Goal: Task Accomplishment & Management: Use online tool/utility

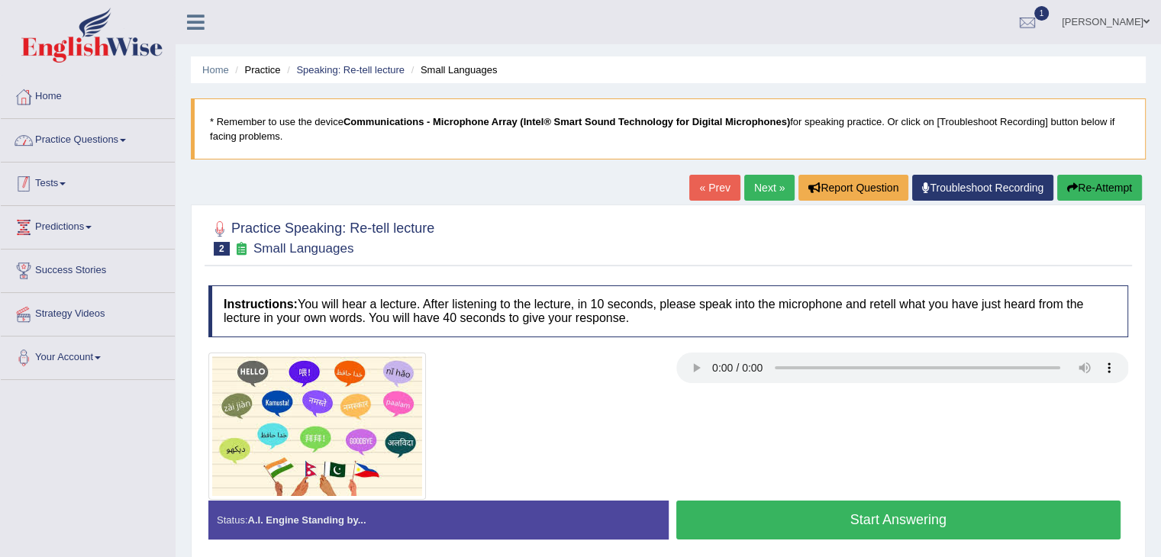
click at [93, 147] on link "Practice Questions" at bounding box center [88, 138] width 174 height 38
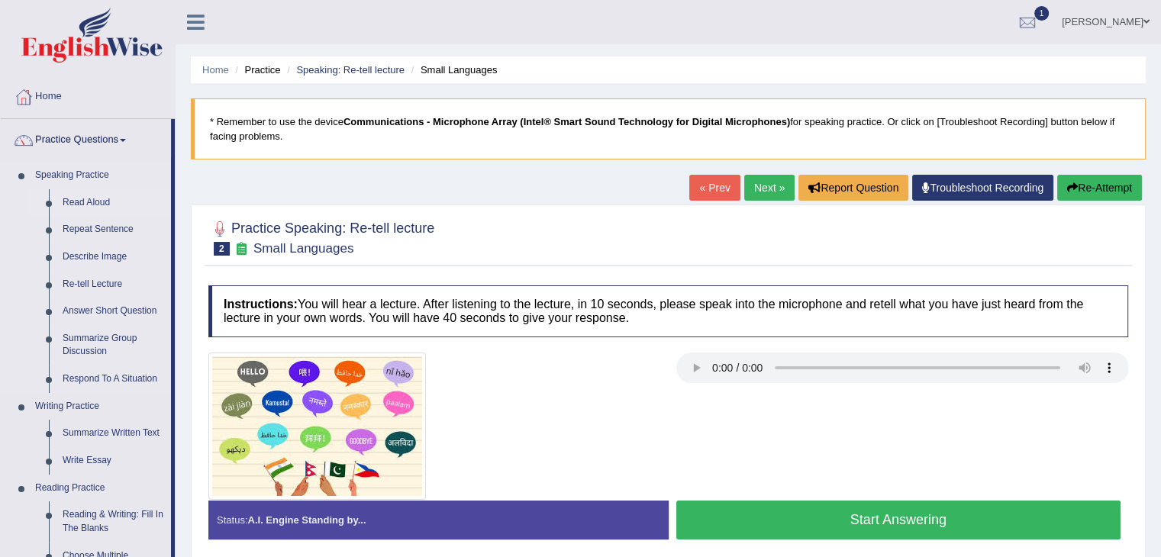
click at [92, 205] on link "Read Aloud" at bounding box center [113, 202] width 115 height 27
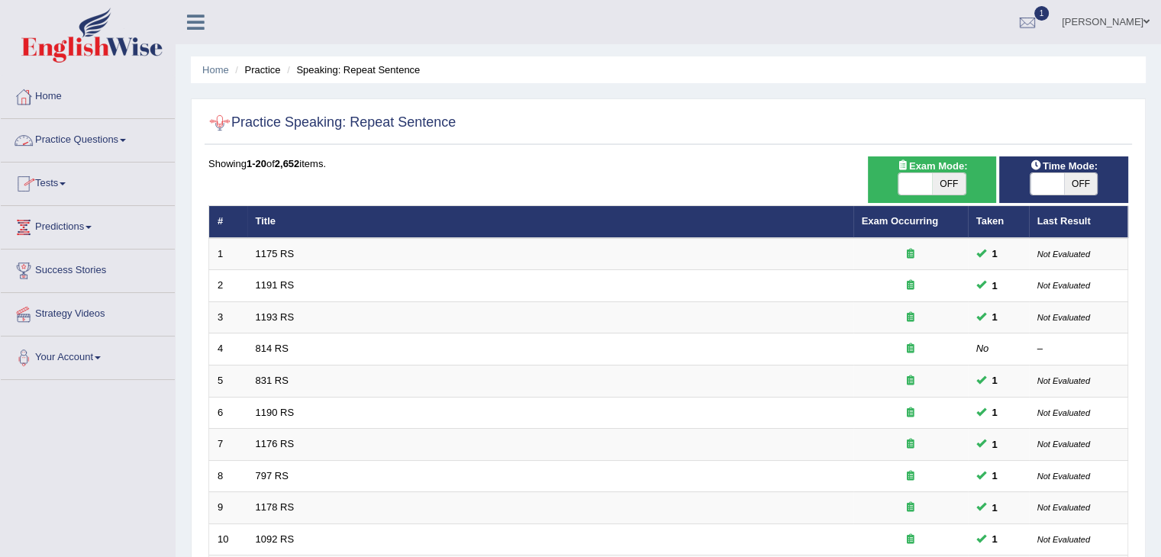
click at [130, 137] on link "Practice Questions" at bounding box center [88, 138] width 174 height 38
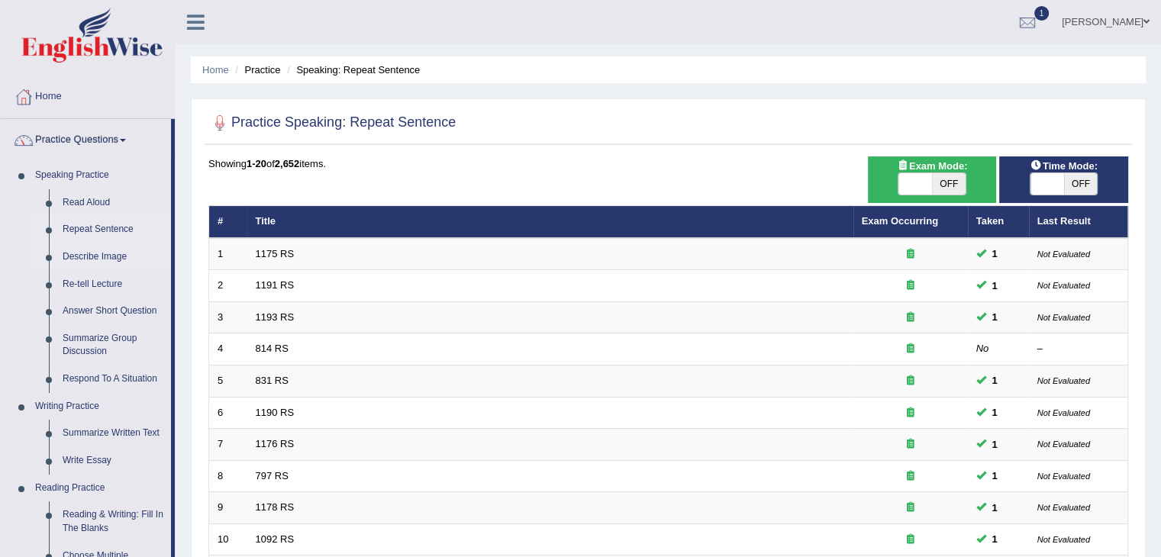
click at [109, 258] on link "Describe Image" at bounding box center [113, 256] width 115 height 27
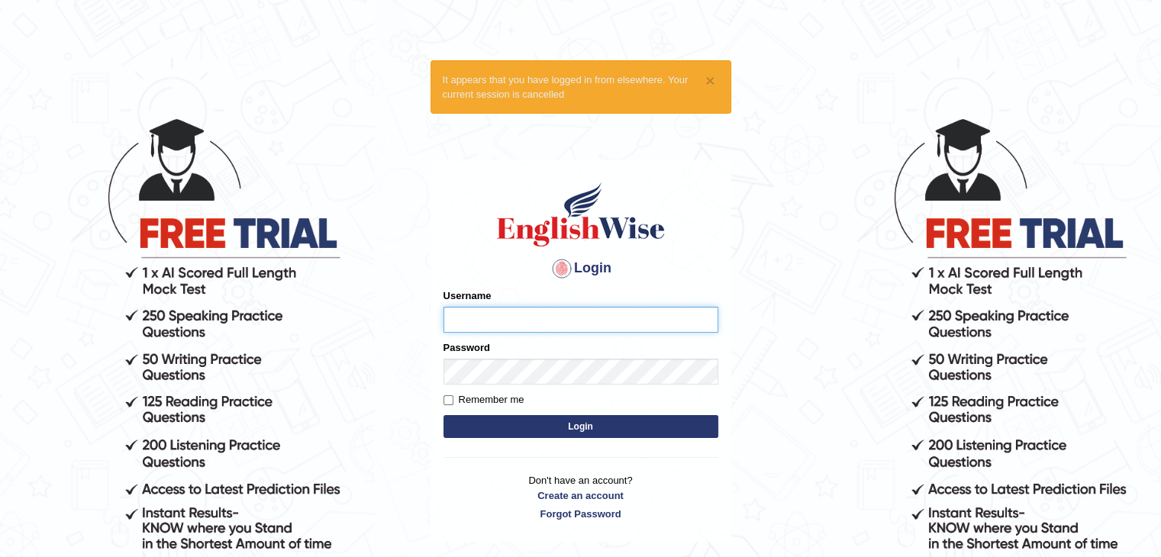
type input "ariambadoles"
click at [647, 421] on button "Login" at bounding box center [580, 426] width 275 height 23
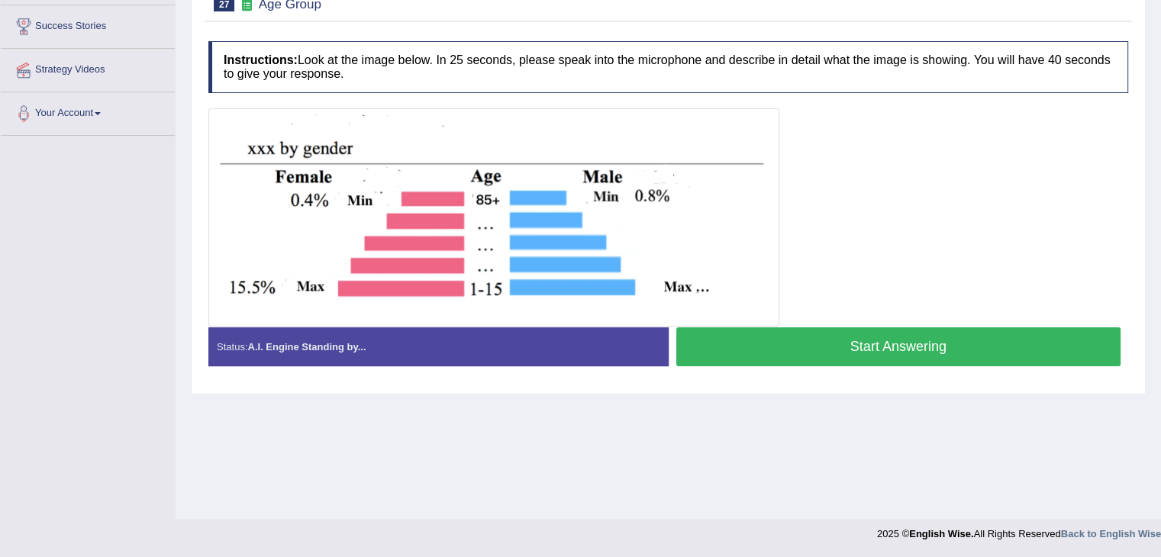
click at [1023, 142] on div at bounding box center [668, 217] width 920 height 218
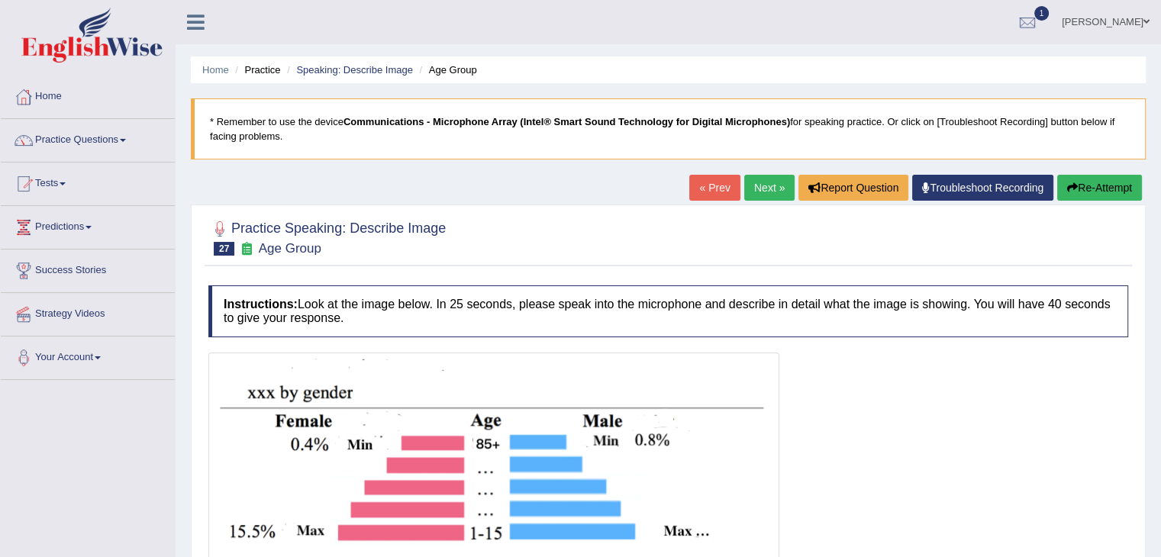
click at [768, 184] on link "Next »" at bounding box center [769, 188] width 50 height 26
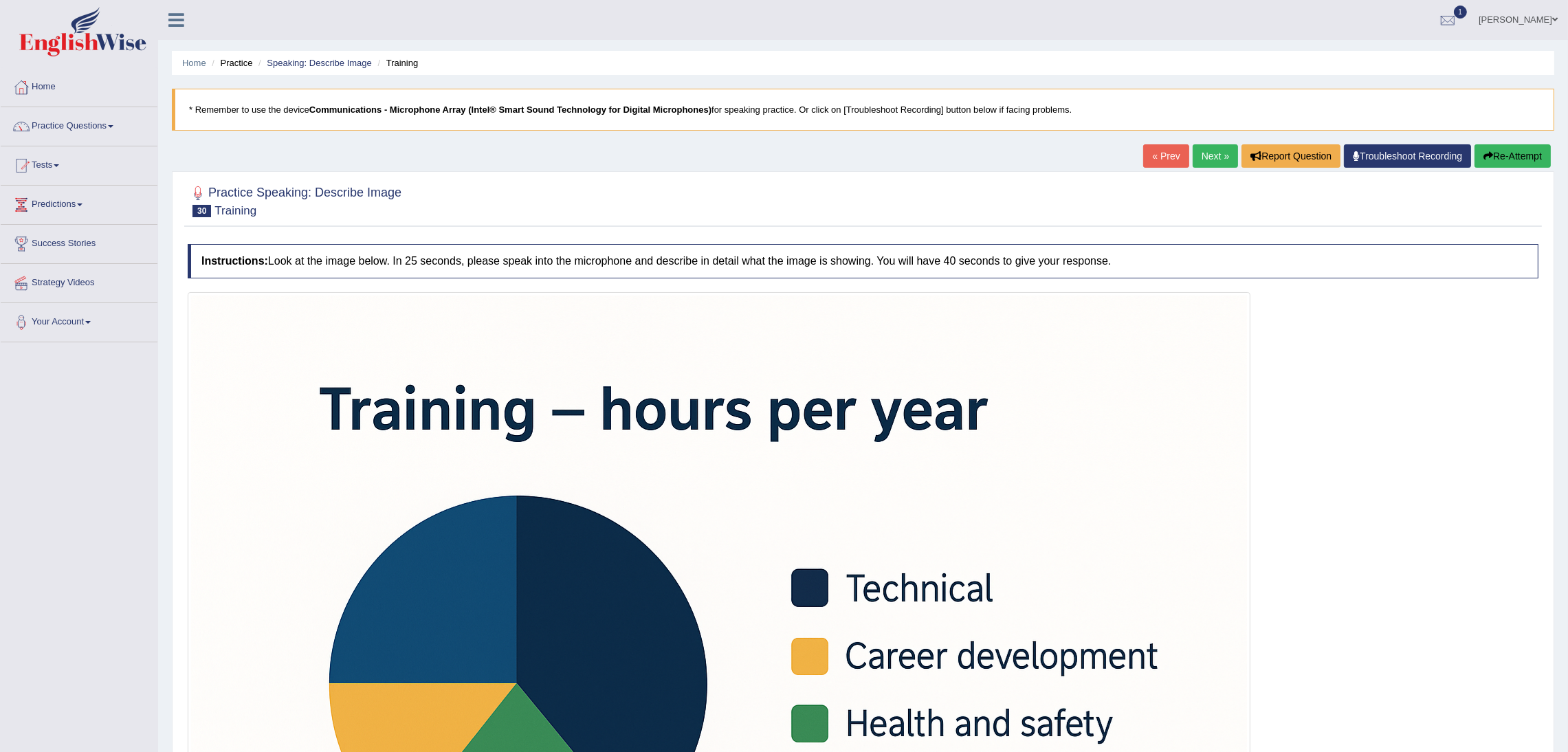
click at [1045, 161] on link "Next »" at bounding box center [1215, 156] width 45 height 23
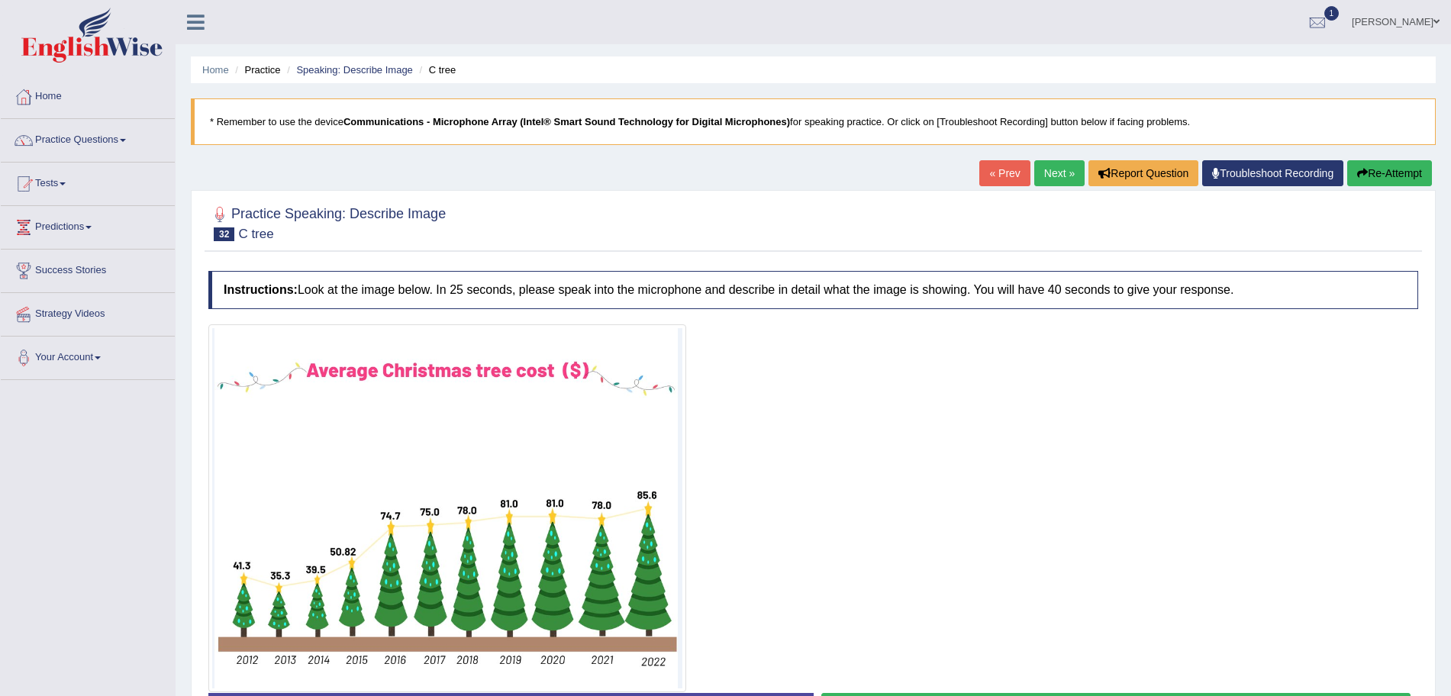
click at [1122, 19] on ul "Maria Socorro Badoles Toggle navigation Username: ariambadoles Access Type: Onl…" at bounding box center [1004, 22] width 893 height 44
click at [1047, 172] on link "Next »" at bounding box center [1059, 173] width 50 height 26
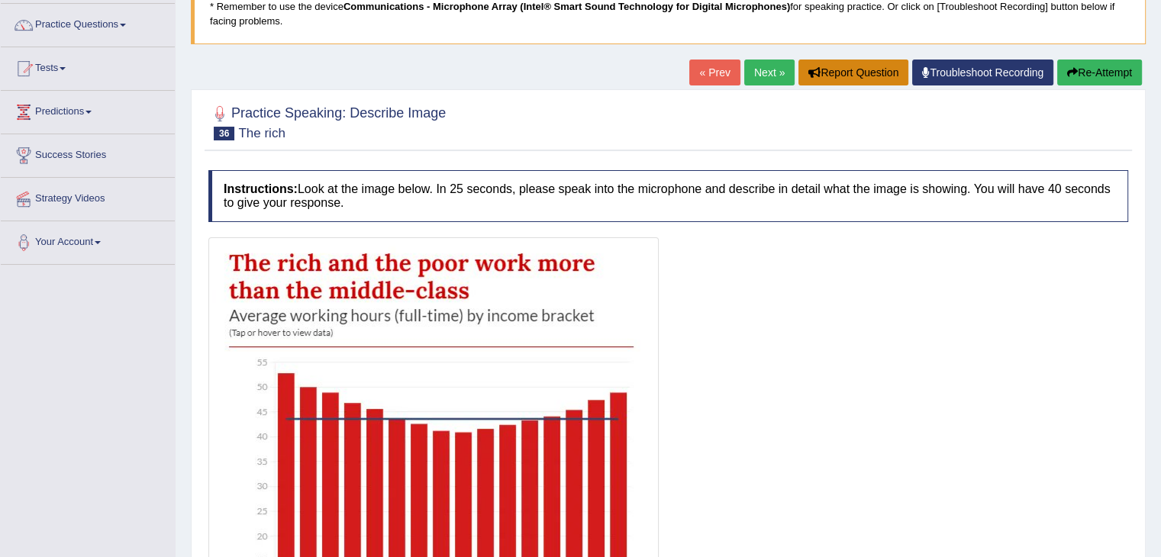
scroll to position [114, 0]
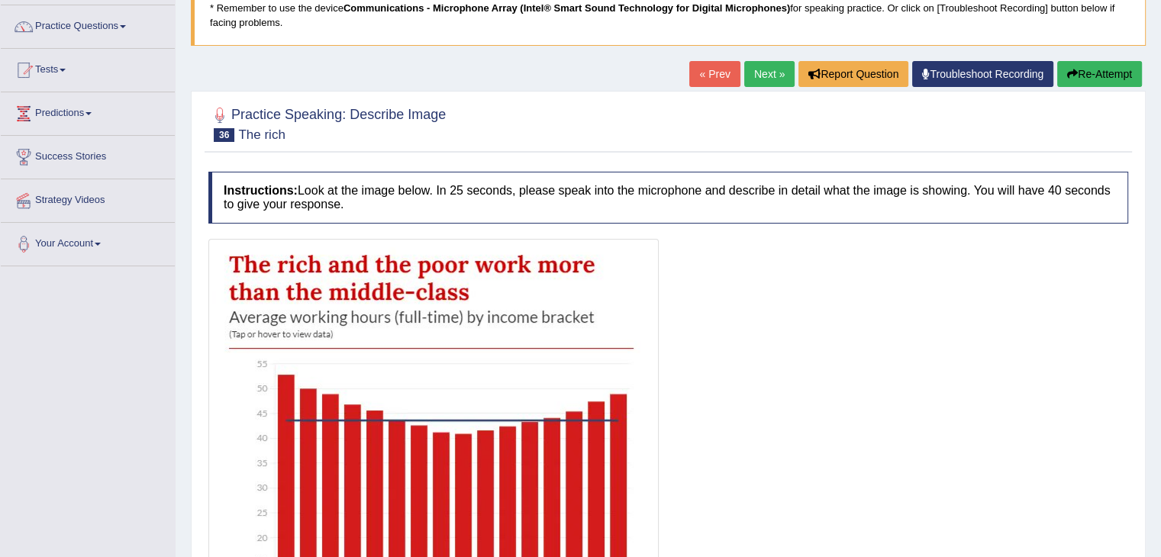
click at [766, 76] on link "Next »" at bounding box center [769, 74] width 50 height 26
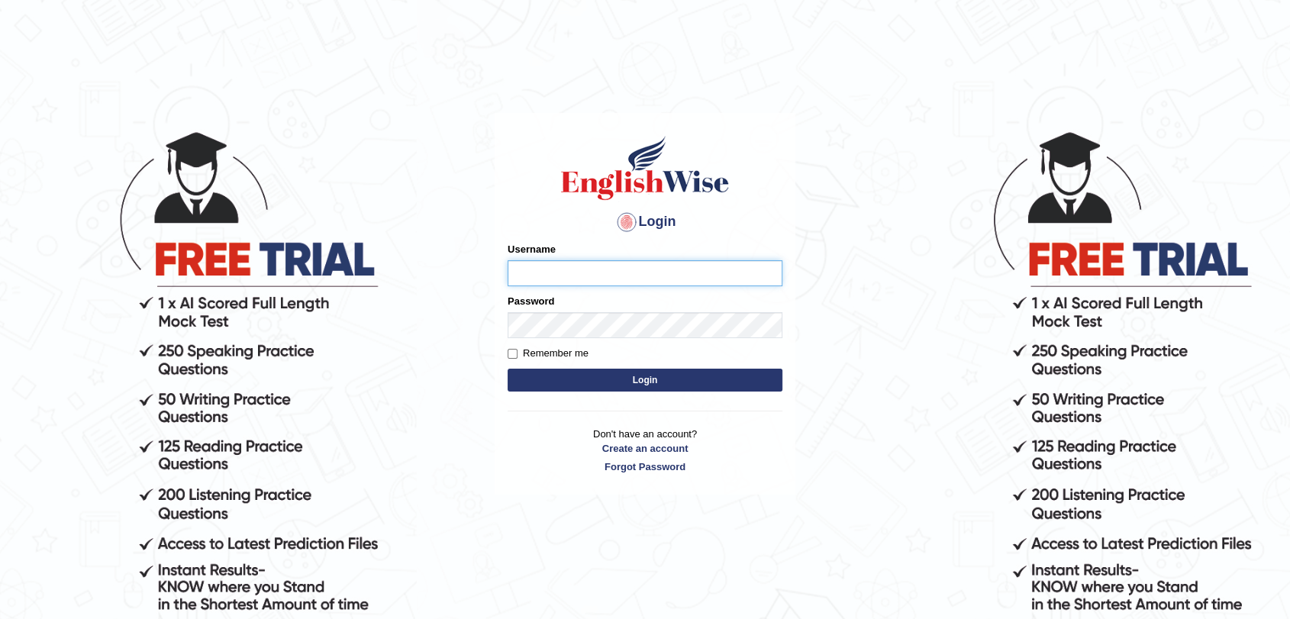
type input "ariambadoles"
click at [714, 385] on button "Login" at bounding box center [645, 380] width 275 height 23
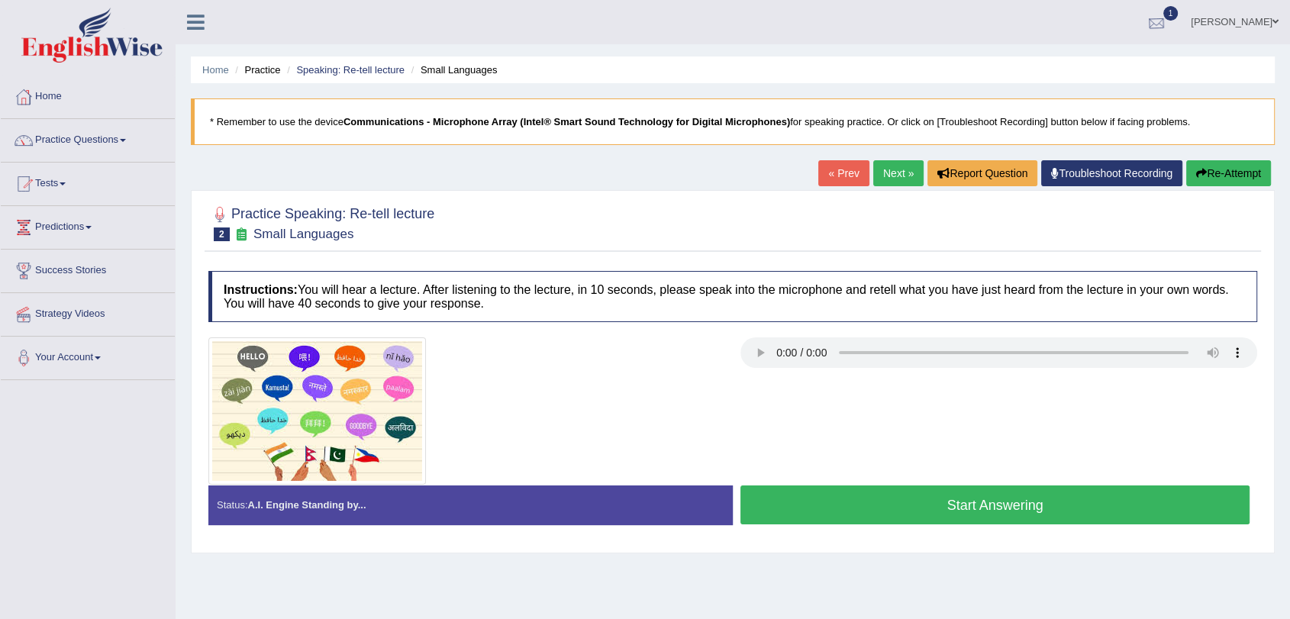
click at [1145, 26] on div at bounding box center [1156, 22] width 23 height 23
click at [1081, 78] on span "Exam evaluated" at bounding box center [1064, 76] width 203 height 12
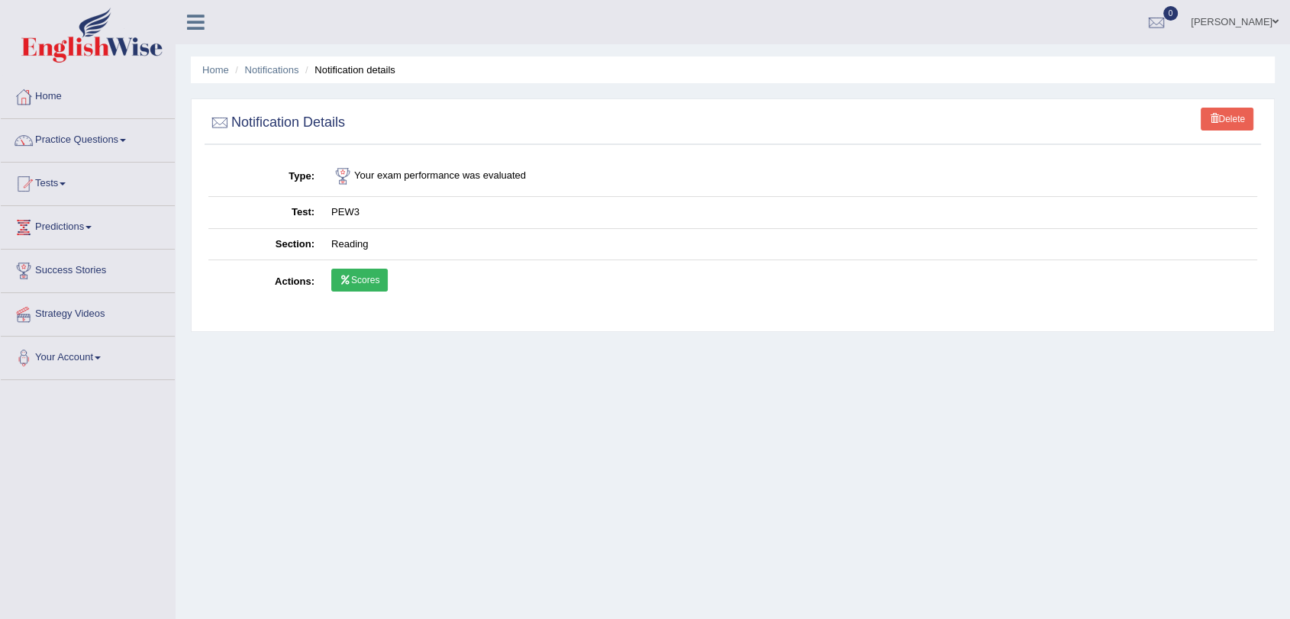
click at [361, 276] on link "Scores" at bounding box center [359, 280] width 56 height 23
click at [63, 176] on link "Tests" at bounding box center [88, 182] width 174 height 38
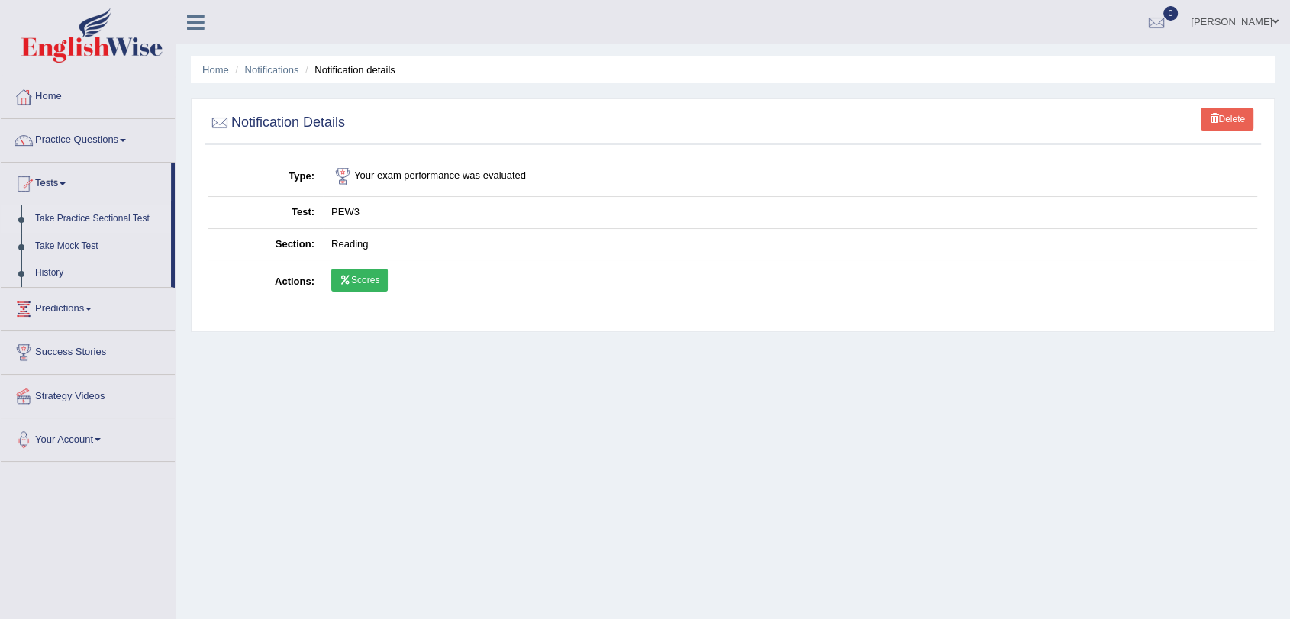
click at [81, 221] on link "Take Practice Sectional Test" at bounding box center [99, 218] width 143 height 27
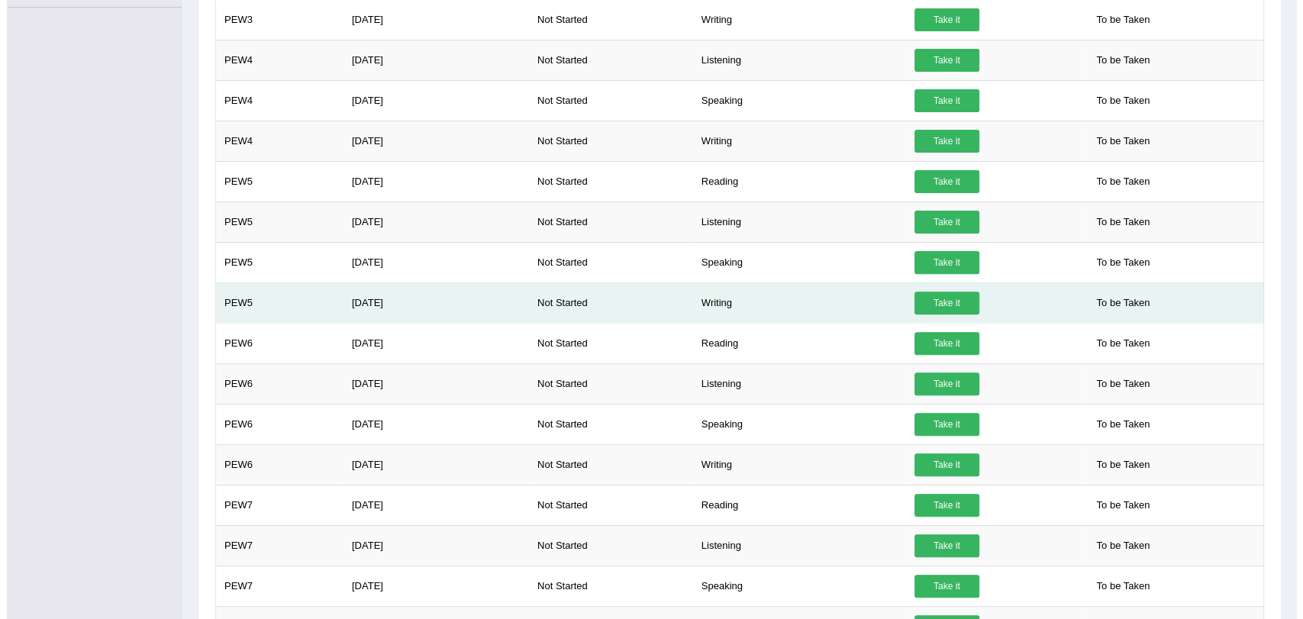
scroll to position [473, 0]
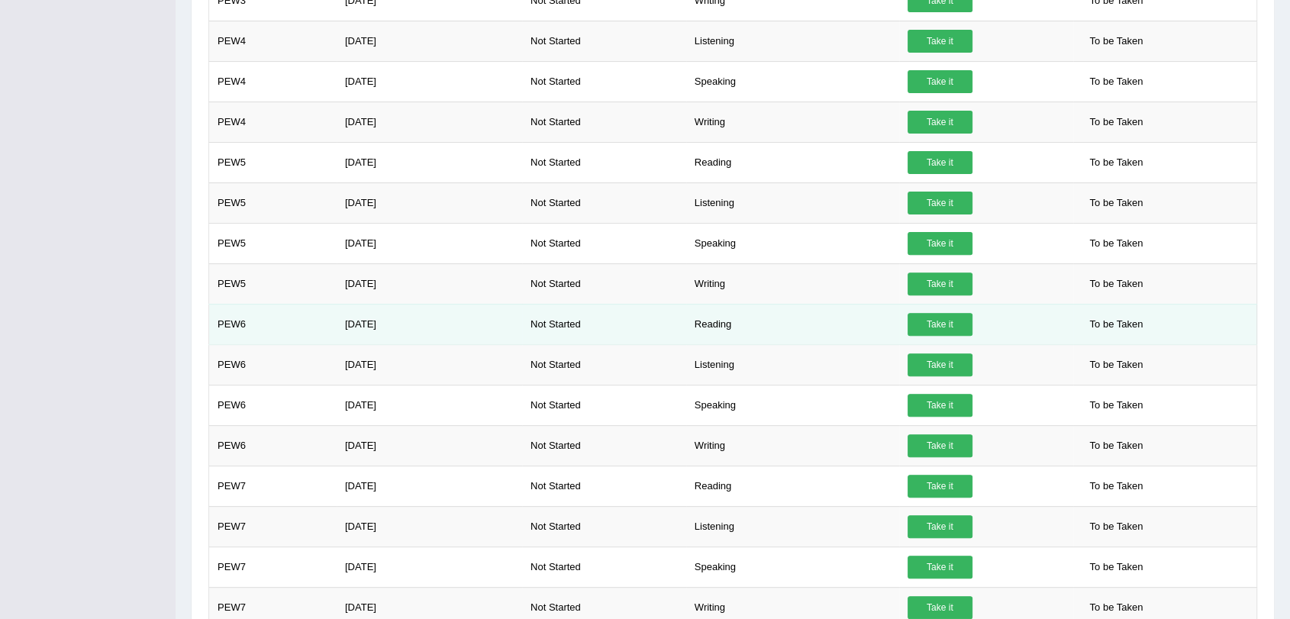
click at [932, 321] on link "Take it" at bounding box center [939, 324] width 65 height 23
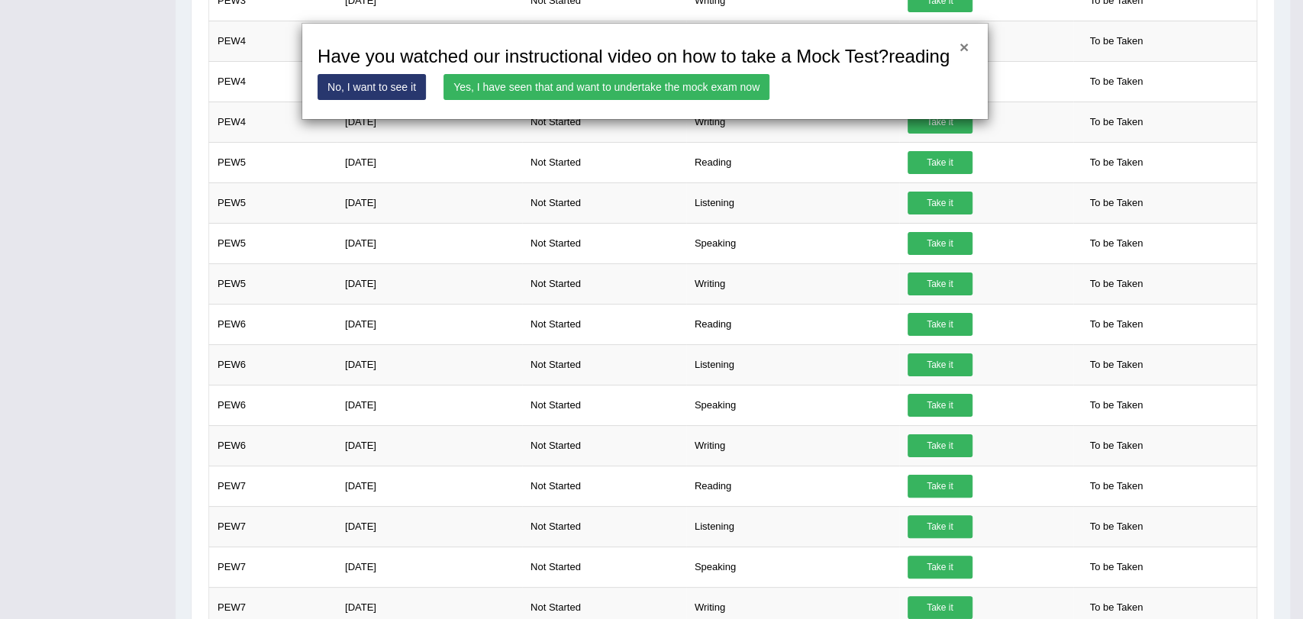
click at [962, 50] on button "×" at bounding box center [963, 47] width 9 height 16
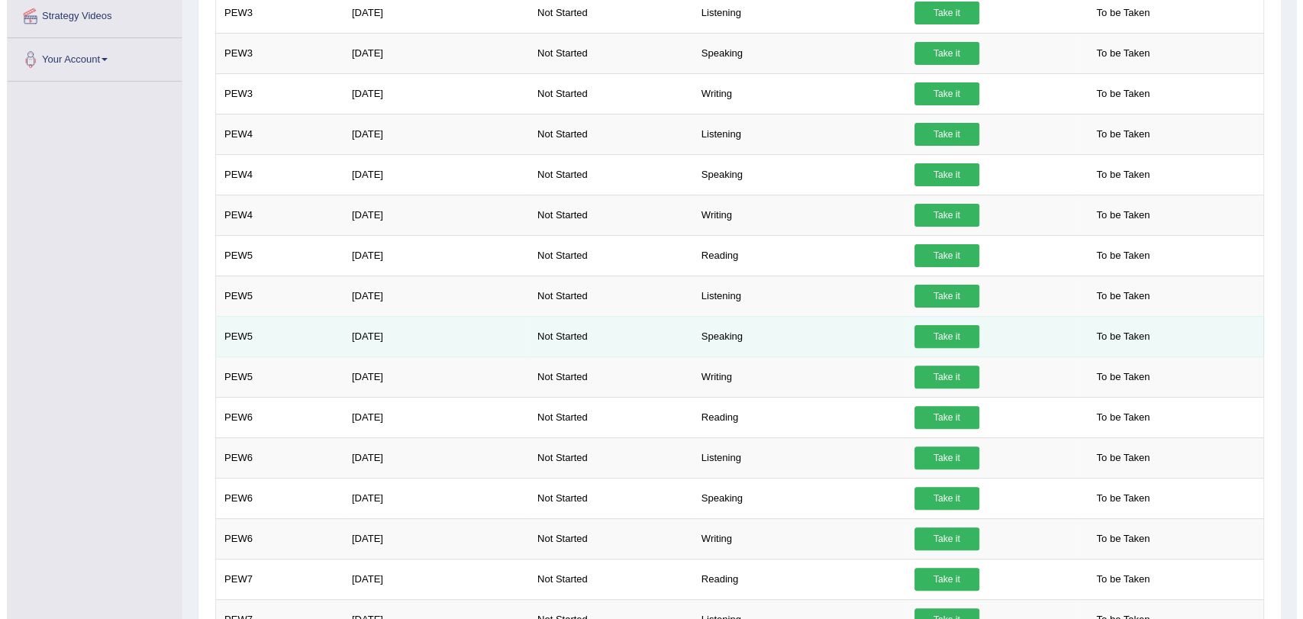
scroll to position [388, 0]
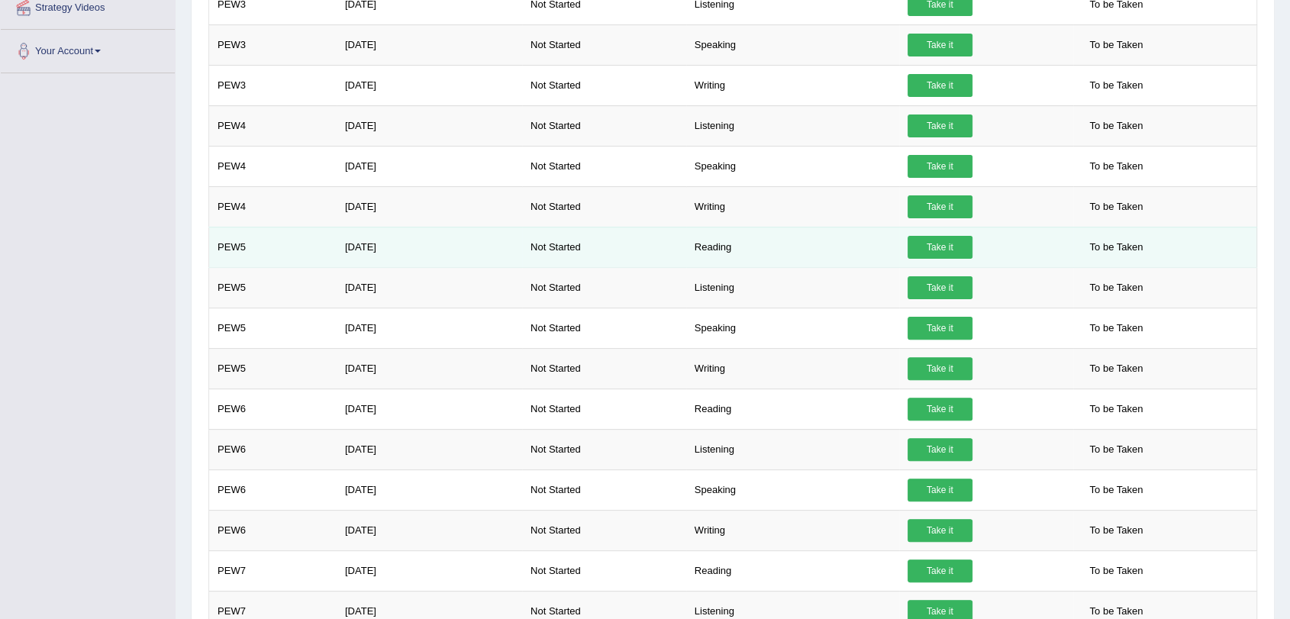
click at [961, 249] on link "Take it" at bounding box center [939, 247] width 65 height 23
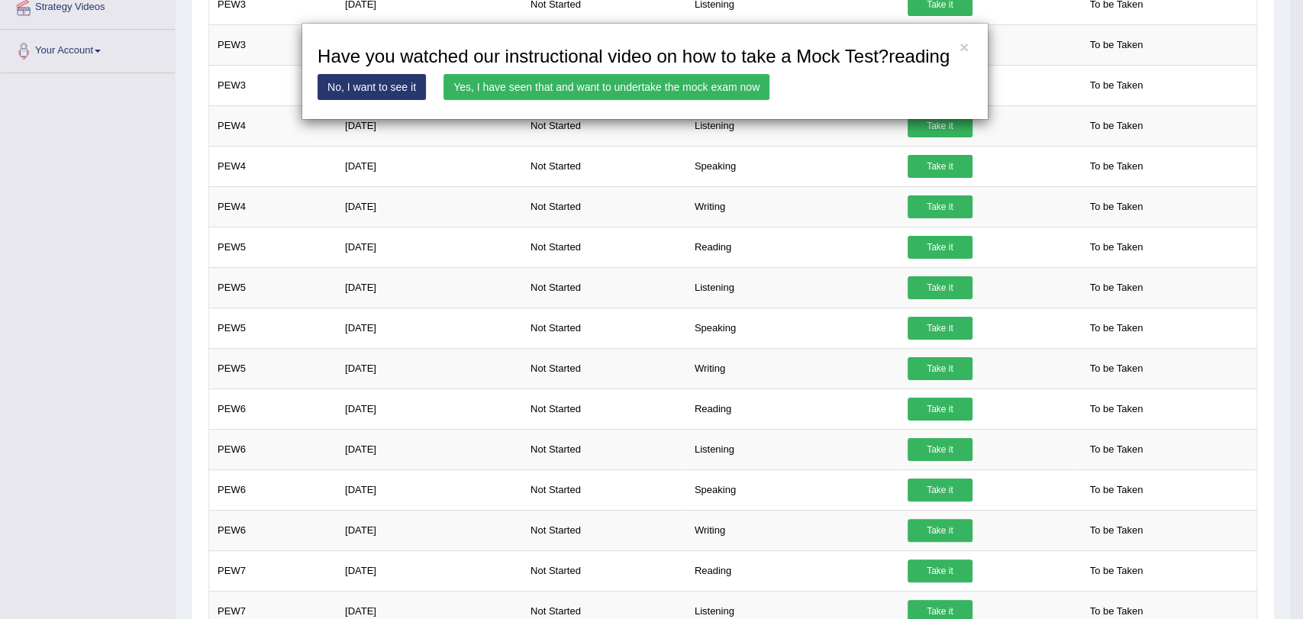
click at [675, 92] on link "Yes, I have seen that and want to undertake the mock exam now" at bounding box center [606, 87] width 326 height 26
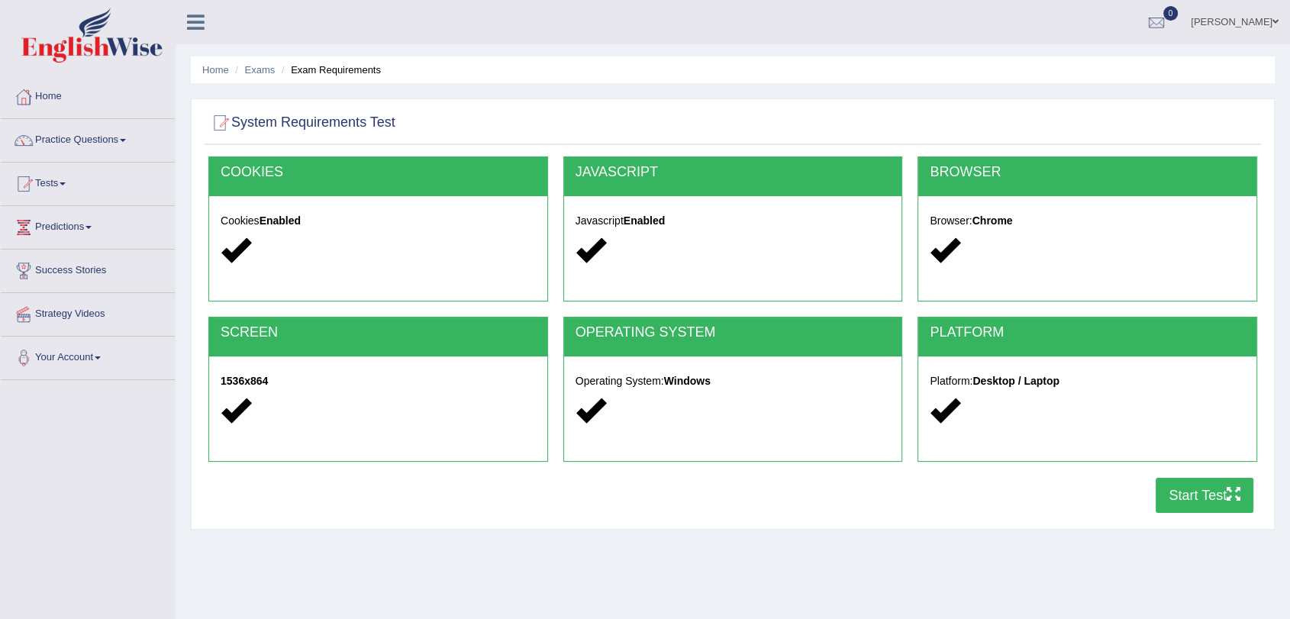
click at [1187, 494] on button "Start Test" at bounding box center [1204, 495] width 98 height 35
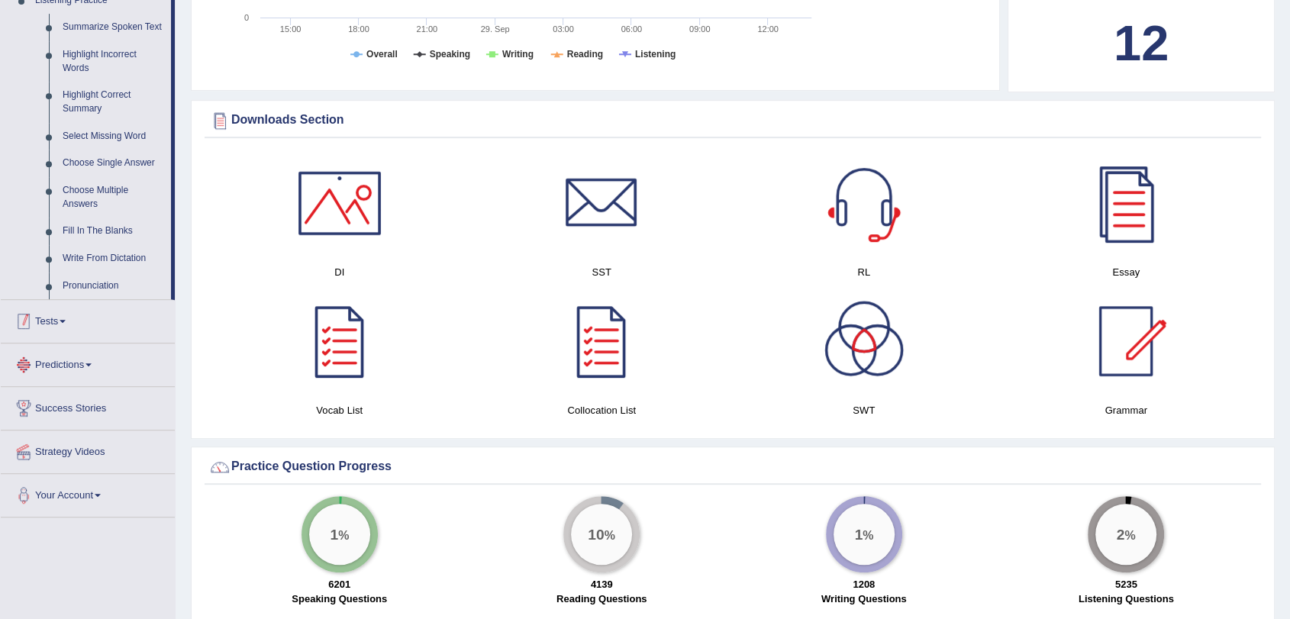
click at [61, 318] on link "Tests" at bounding box center [88, 319] width 174 height 38
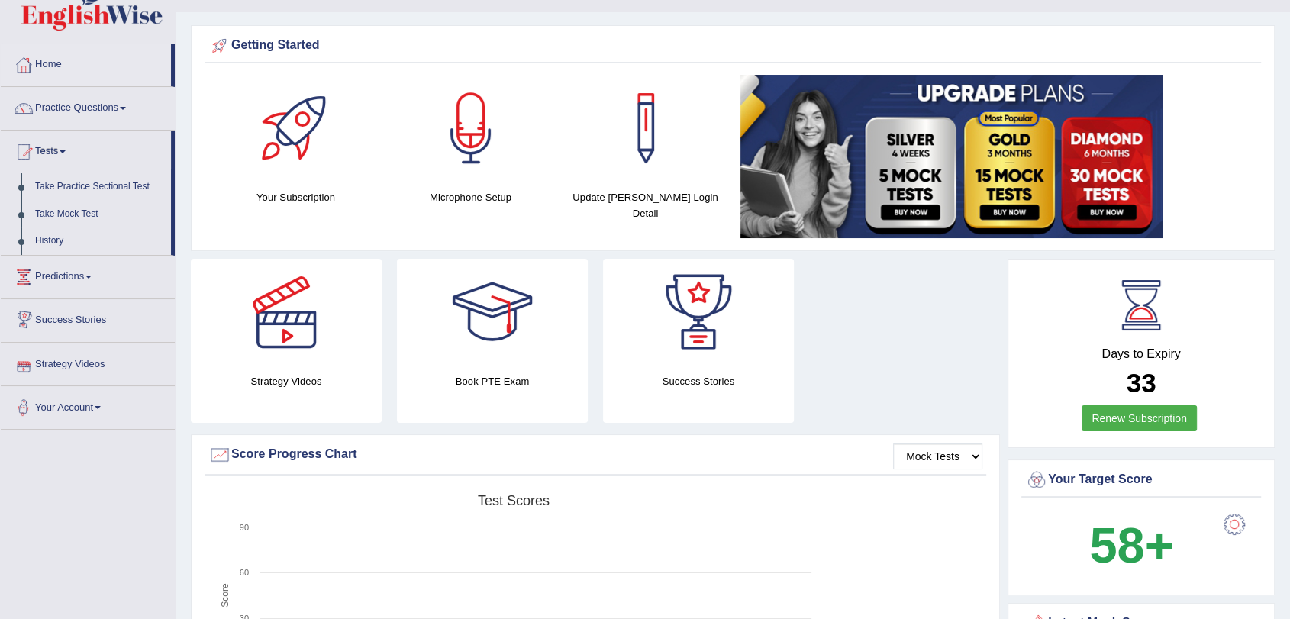
scroll to position [5, 0]
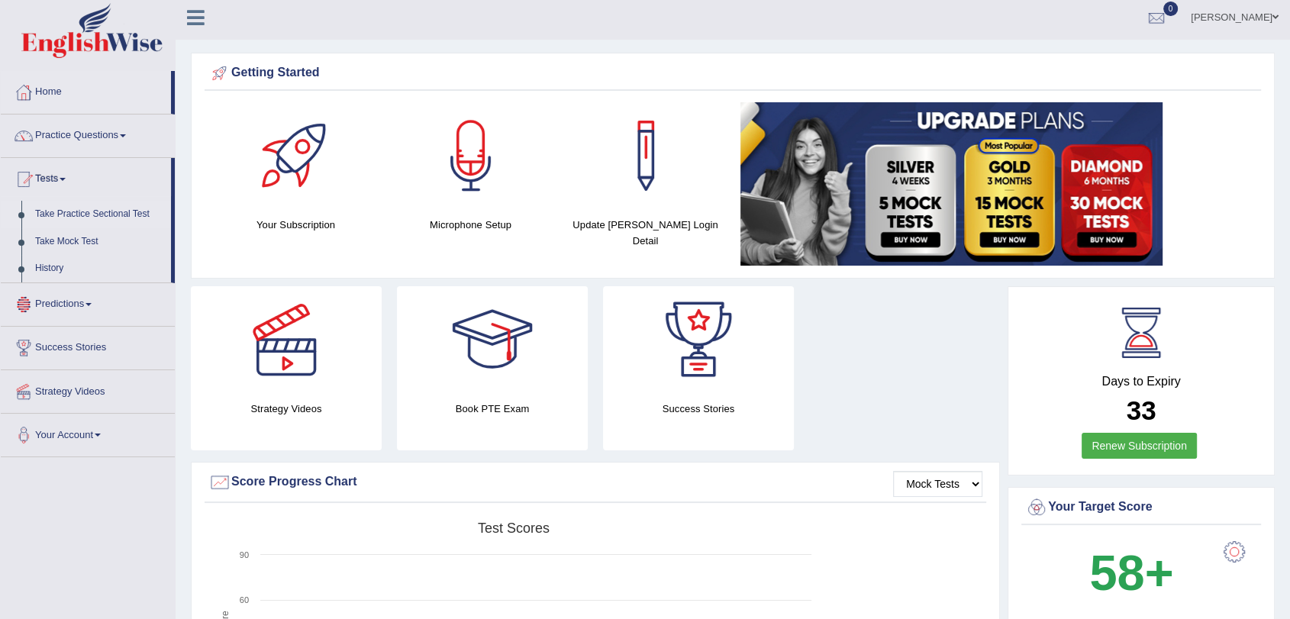
click at [121, 214] on link "Take Practice Sectional Test" at bounding box center [99, 214] width 143 height 27
